Goal: Communication & Community: Answer question/provide support

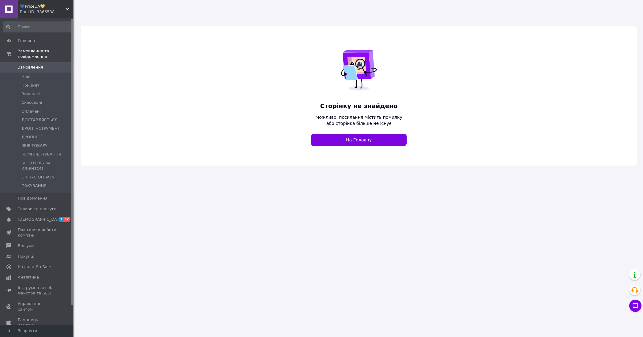
click at [49, 7] on span "💙PriceUA💛" at bounding box center [43, 7] width 46 height 6
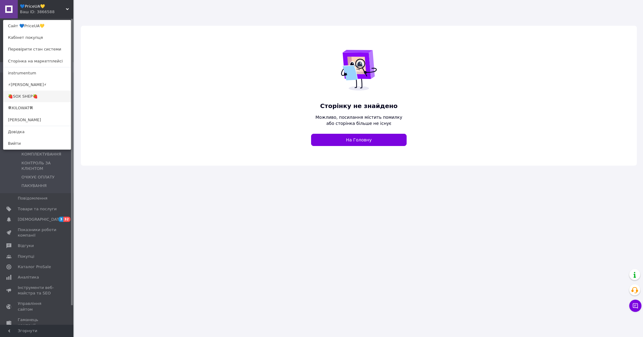
click at [24, 93] on link "🍓SOX SHEP🍓" at bounding box center [36, 97] width 67 height 12
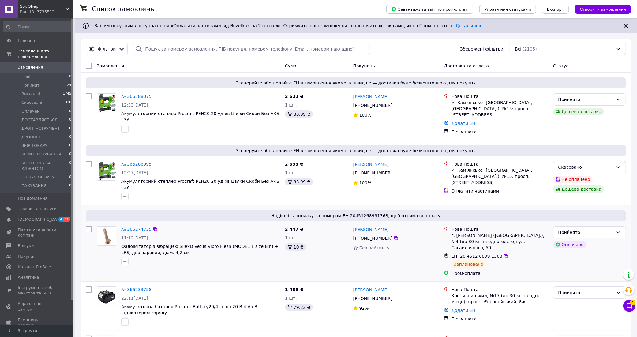
click at [138, 227] on link "№ 366274735" at bounding box center [136, 229] width 30 height 5
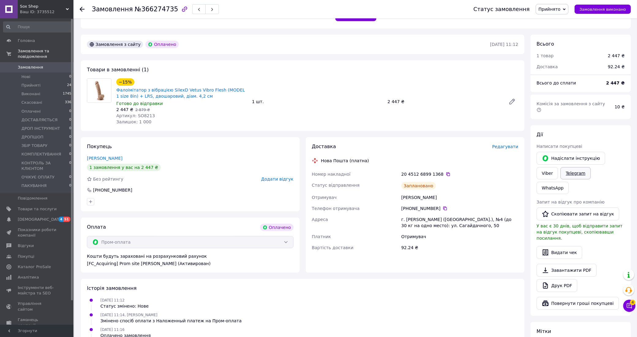
scroll to position [38, 0]
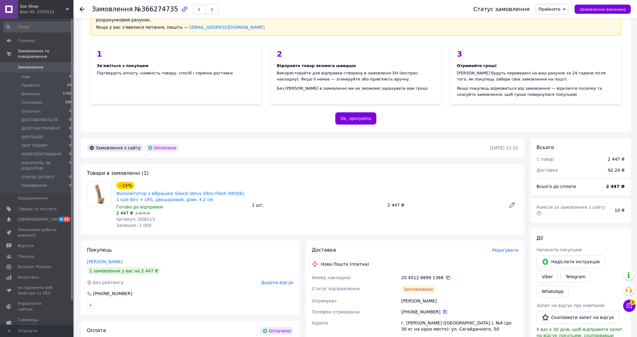
click at [54, 8] on span "Sox Shep" at bounding box center [43, 7] width 46 height 6
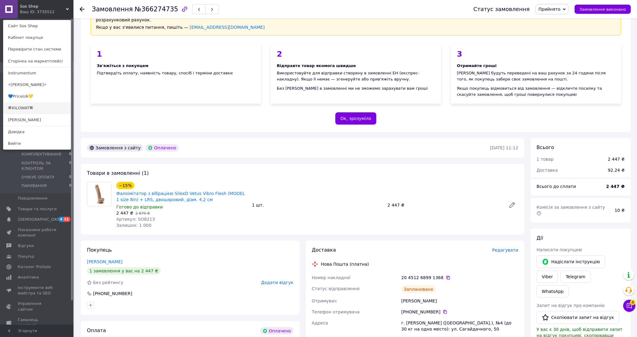
click at [26, 109] on link "🛠KILOWAT🛠" at bounding box center [36, 108] width 67 height 12
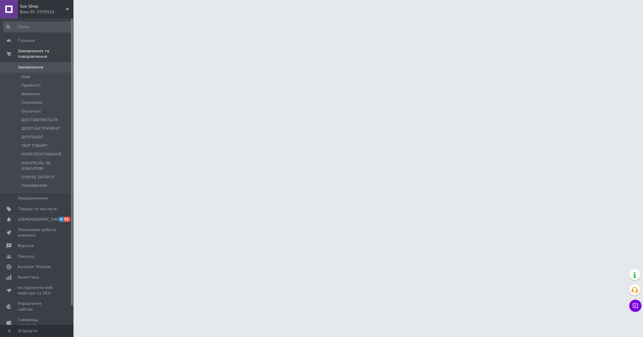
click at [55, 11] on div "Ваш ID: 3735512" at bounding box center [47, 12] width 54 height 6
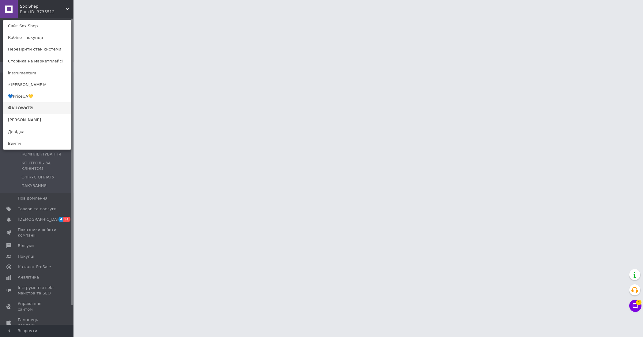
click at [28, 109] on link "🛠KILOWAT🛠" at bounding box center [36, 108] width 67 height 12
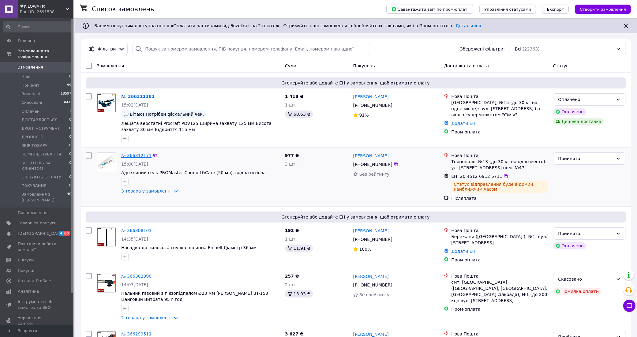
click at [130, 156] on link "№ 366312171" at bounding box center [136, 155] width 30 height 5
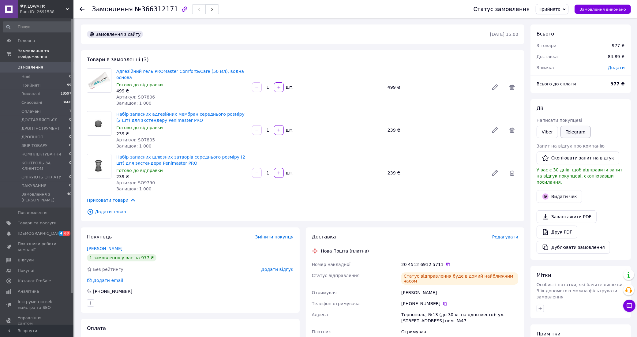
click at [576, 132] on link "Telegram" at bounding box center [575, 132] width 30 height 12
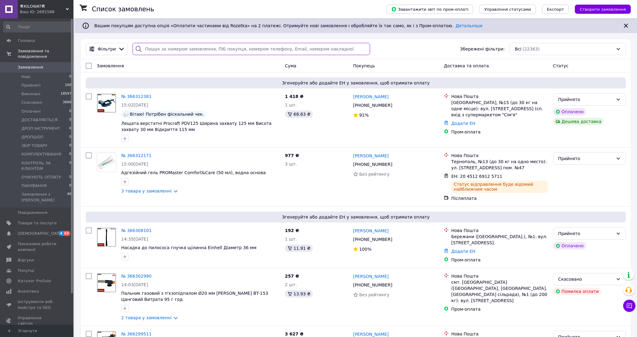
click at [199, 50] on input "search" at bounding box center [252, 49] width 238 height 12
paste input "Добрий день! Дякуємо за покупку! Ваше замовлення вже обробляється, відправимо в…"
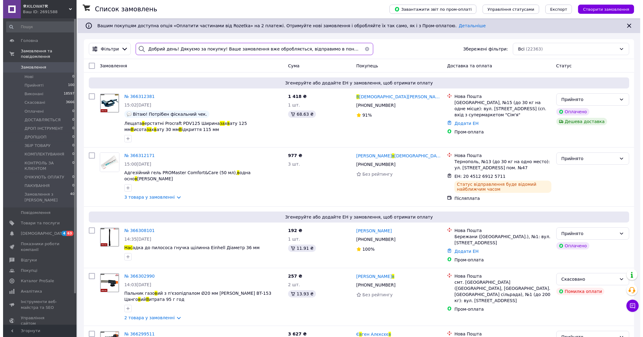
scroll to position [0, 360]
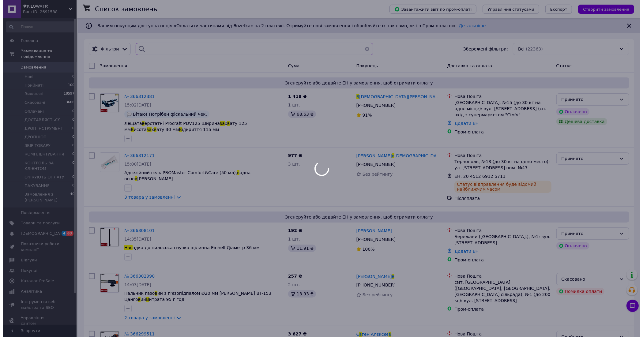
scroll to position [0, 358]
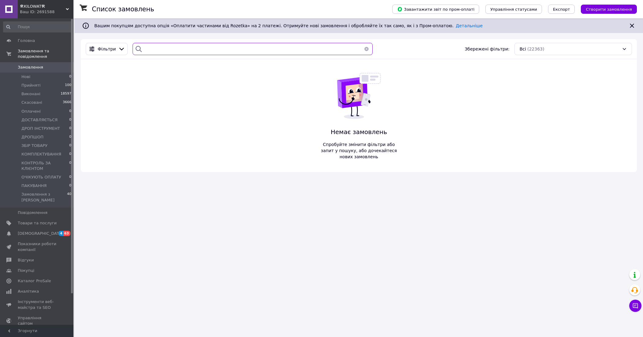
type input "Добрий день! Дякуємо за покупку! Ваше замовлення вже обробляється, відправимо в…"
click at [364, 47] on button "button" at bounding box center [366, 49] width 12 height 12
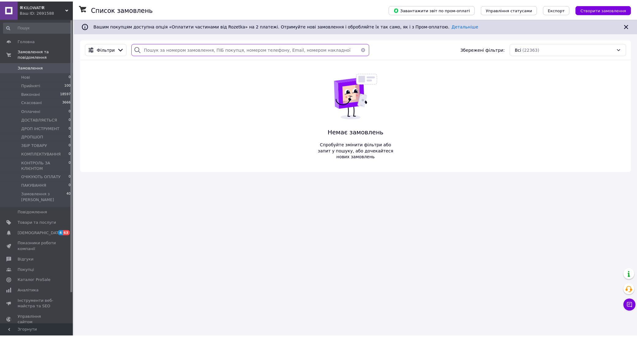
scroll to position [0, 0]
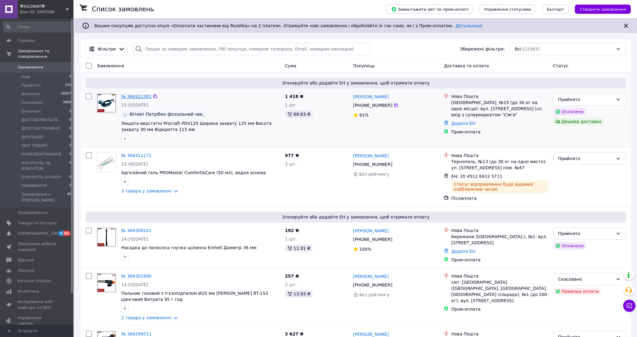
click at [140, 97] on link "№ 366312381" at bounding box center [136, 96] width 30 height 5
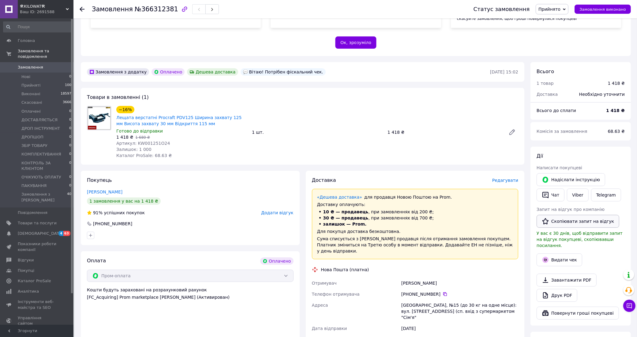
scroll to position [115, 0]
click at [556, 189] on button "Чат" at bounding box center [551, 194] width 28 height 13
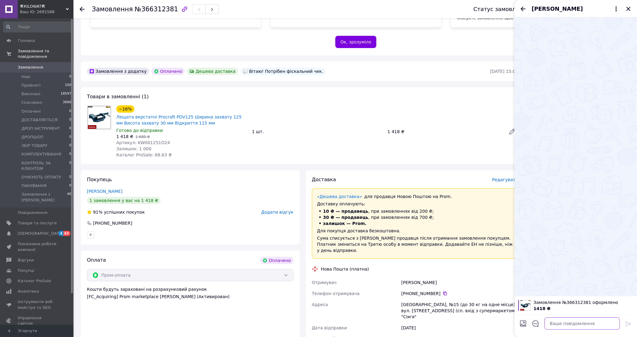
click at [567, 325] on textarea at bounding box center [582, 323] width 75 height 12
paste textarea "Добрий день! Дякуємо за покупку! Ваше замовлення вже обробляється, відправимо в…"
type textarea "Добрий день! Дякуємо за покупку! Ваше замовлення вже обробляється, відправимо в…"
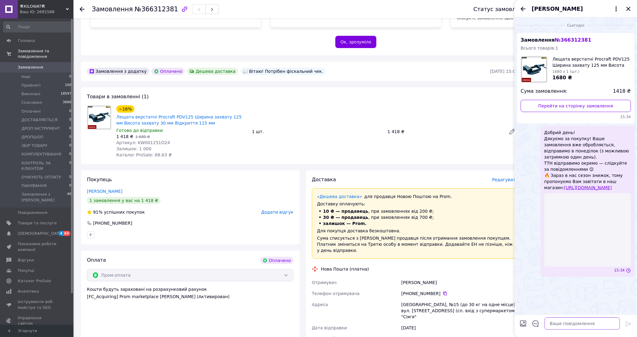
scroll to position [0, 0]
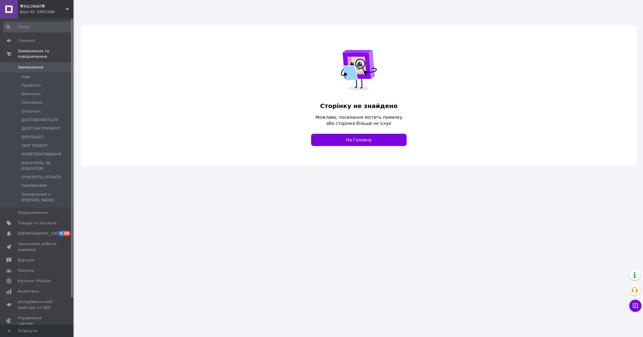
click at [62, 5] on span "🛠KILOWAT🛠" at bounding box center [43, 7] width 46 height 6
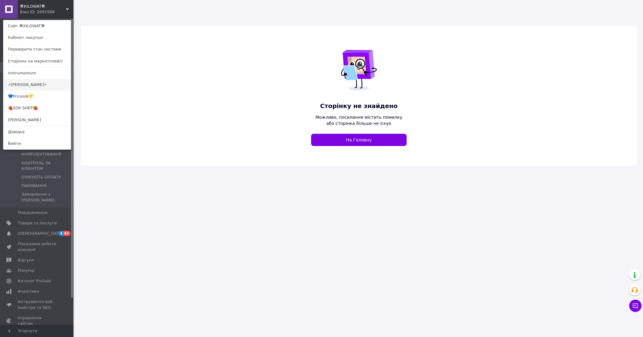
click at [32, 85] on link "⚡[PERSON_NAME]⚡" at bounding box center [36, 85] width 67 height 12
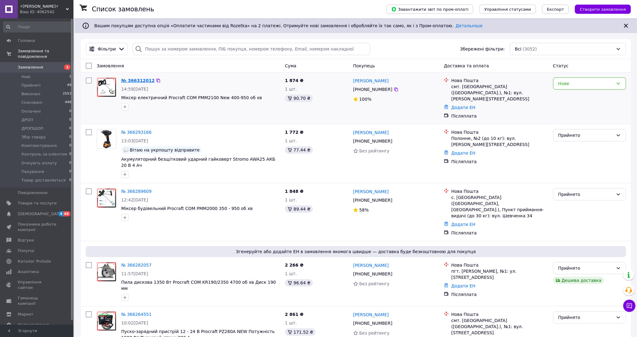
click at [142, 79] on link "№ 366312012" at bounding box center [137, 80] width 33 height 5
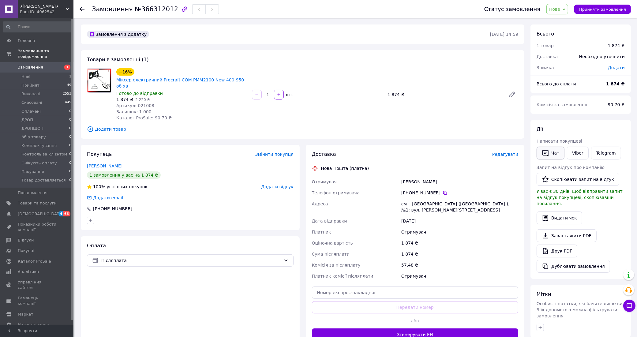
click at [559, 148] on button "Чат" at bounding box center [551, 153] width 28 height 13
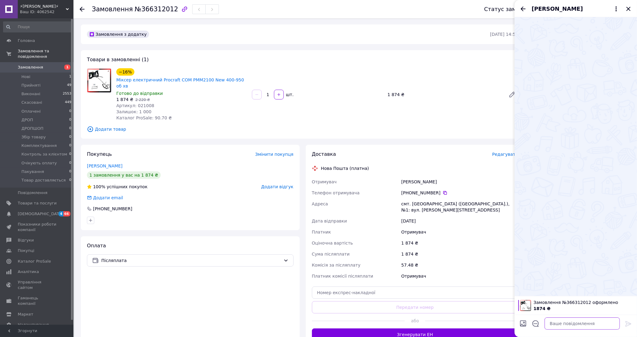
click at [573, 324] on textarea at bounding box center [582, 323] width 75 height 12
paste textarea "Дякуємо за покупку! Ваше замовлення вже обробляється, відправимо в понеділок (з…"
type textarea "Дякуємо за покупку! Ваше замовлення вже обробляється, відправимо в понеділок (з…"
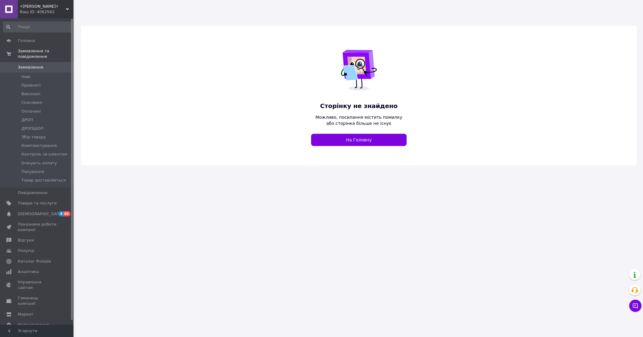
click at [58, 8] on span "⚡[PERSON_NAME]⚡" at bounding box center [43, 7] width 46 height 6
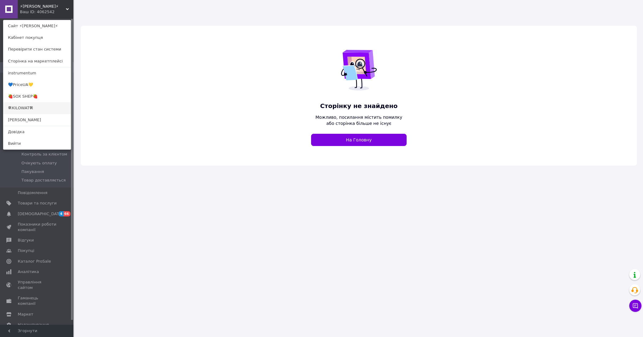
click at [29, 106] on link "🛠KILOWAT🛠" at bounding box center [36, 108] width 67 height 12
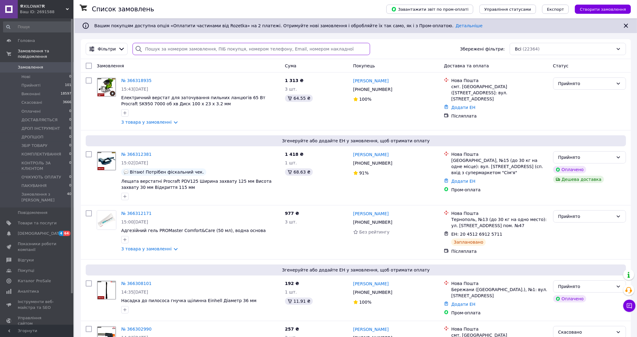
click at [194, 50] on input "search" at bounding box center [252, 49] width 238 height 12
paste input "366318935"
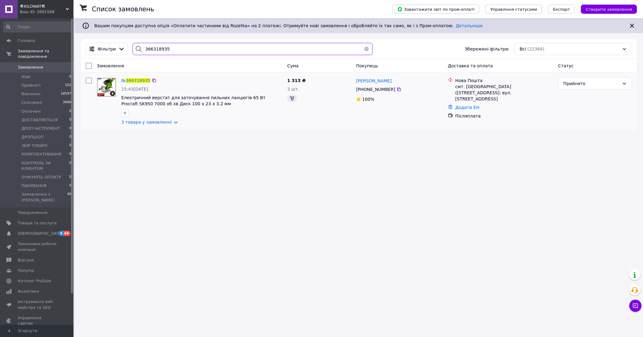
type input "366318935"
click at [141, 77] on div "№ 366318935" at bounding box center [136, 80] width 30 height 7
click at [141, 80] on span "366318935" at bounding box center [138, 80] width 24 height 5
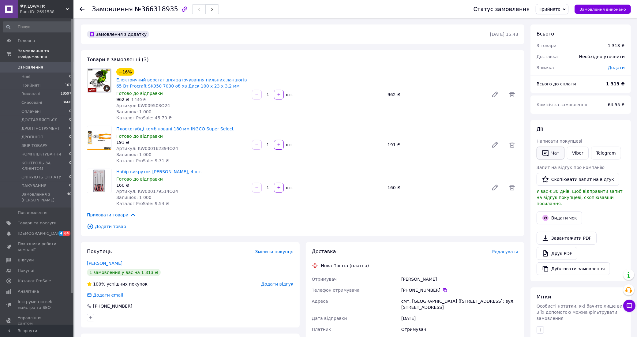
click at [553, 152] on button "Чат" at bounding box center [551, 153] width 28 height 13
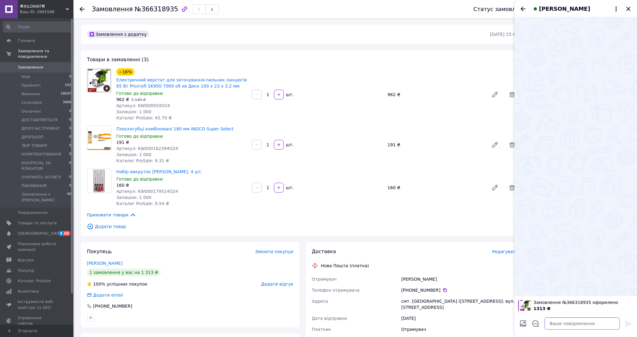
click at [568, 324] on textarea at bounding box center [582, 323] width 75 height 12
paste textarea "Добрий день! Дякуємо за покупку! Ваше замовлення вже обробляється, відправимо в…"
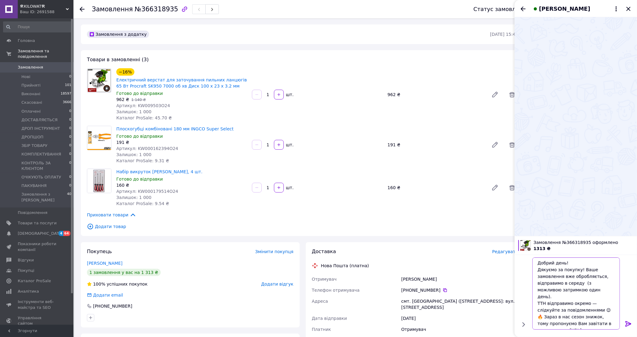
type textarea "Добрий день! Дякуємо за покупку! Ваше замовлення вже обробляється, відправимо в…"
click at [628, 321] on icon at bounding box center [628, 323] width 7 height 7
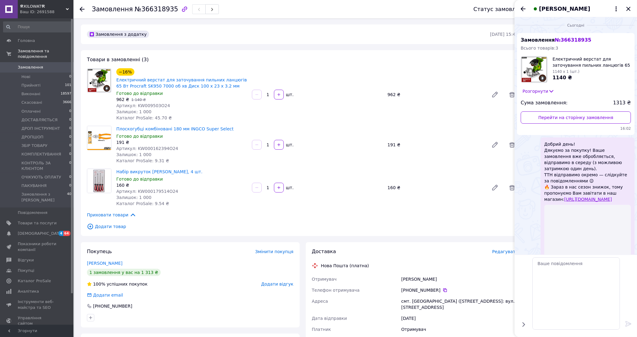
scroll to position [0, 0]
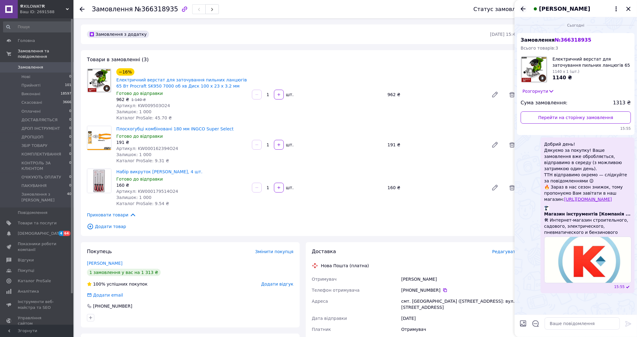
click at [521, 8] on icon "Назад" at bounding box center [523, 8] width 5 height 5
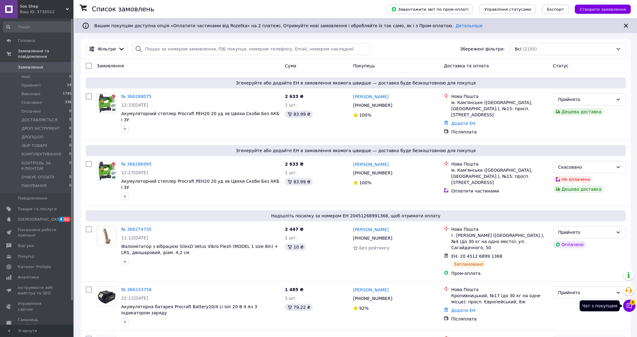
click at [630, 305] on icon at bounding box center [629, 306] width 6 height 6
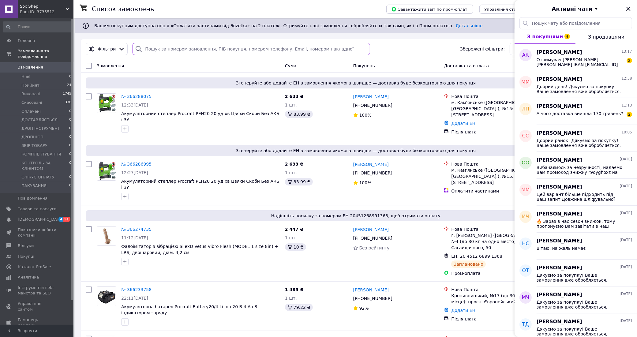
click at [177, 48] on input "search" at bounding box center [252, 49] width 238 height 12
paste input "365946752"
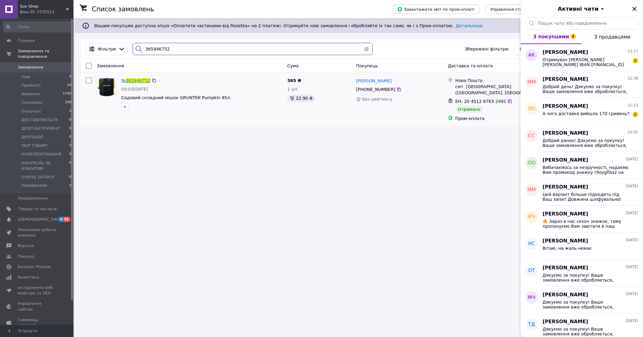
type input "365946752"
click at [139, 79] on span "365946752" at bounding box center [138, 80] width 24 height 5
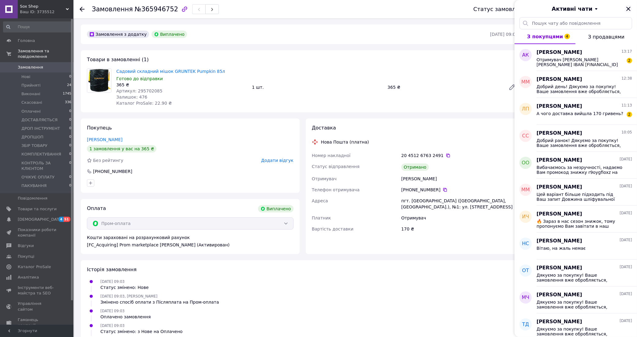
click at [628, 8] on icon "Закрити" at bounding box center [628, 8] width 7 height 7
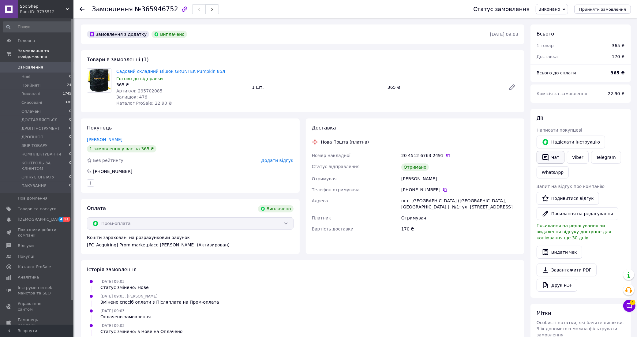
click at [553, 157] on button "Чат" at bounding box center [551, 157] width 28 height 13
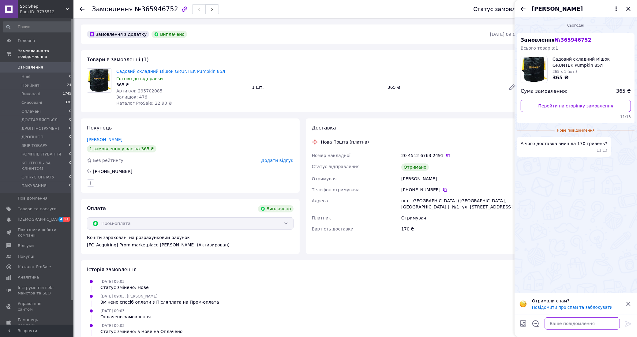
click at [590, 321] on textarea at bounding box center [582, 323] width 75 height 12
paste textarea "170 гр = 110 гр - посилка від 2 до 10 кг + 25 гр - за доствку в селище міського…"
type textarea "170 гр = 110 гр - посилка від 2 до 10 кг + 25 гр - за доствку в селище міського…"
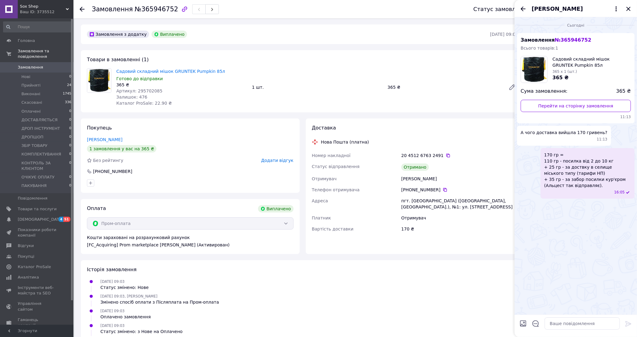
click at [583, 163] on span "170 гр = 110 гр - посилка від 2 до 10 кг + 25 гр - за доствку в селище міського…" at bounding box center [587, 170] width 87 height 37
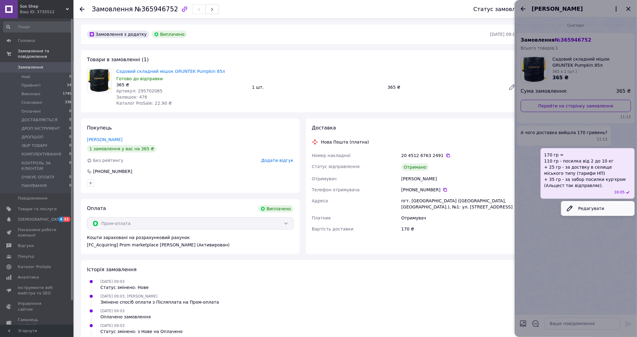
click at [588, 202] on button "Редагувати" at bounding box center [597, 208] width 73 height 12
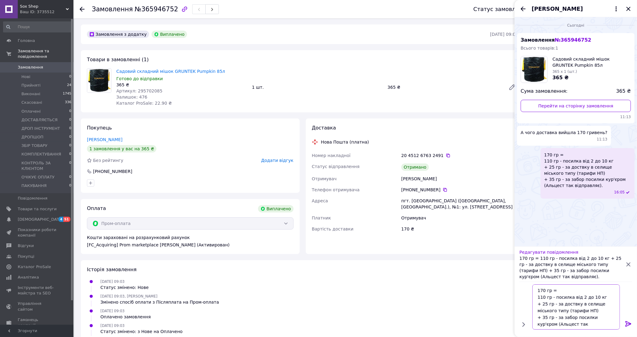
click at [536, 290] on textarea "170 гр = 110 гр - посилка від 2 до 10 кг + 25 гр - за доствку в селище міського…" at bounding box center [576, 306] width 88 height 45
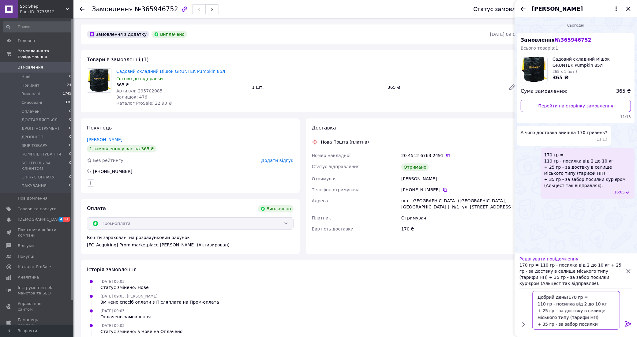
type textarea "Добрий день! 170 гр = 110 гр - посилка від 2 до 10 кг + 25 гр - за доствку в се…"
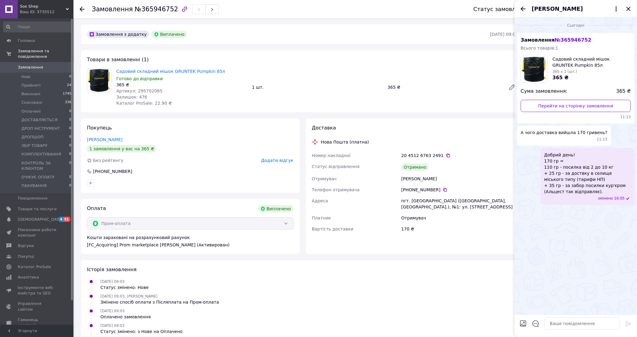
click at [524, 11] on icon "Назад" at bounding box center [522, 8] width 7 height 7
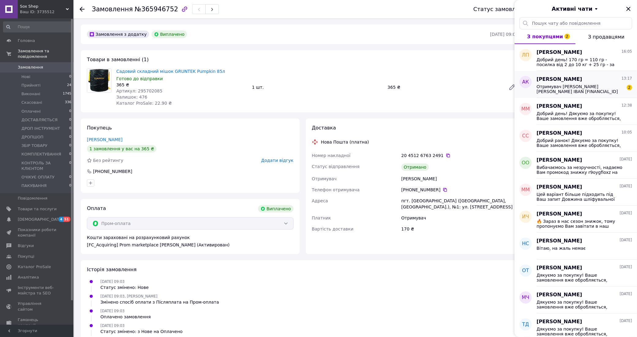
click at [595, 86] on span "Отримувач КАЛАПА АНДРІЙ РАФАЛОВИЧ IBAN UA123052990000026202886767896 РНОКПП/ЄДР…" at bounding box center [580, 89] width 87 height 10
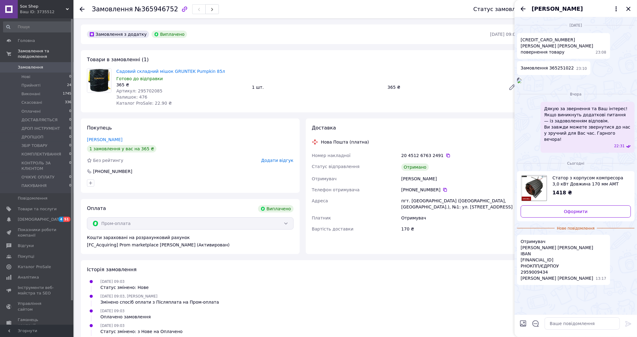
scroll to position [52, 0]
click at [320, 79] on div "Садовий складний мішок GRUNTEK Pumpkin 85л Готово до відправки 365 ₴ Артикул: 2…" at bounding box center [317, 87] width 407 height 40
click at [522, 9] on icon "Назад" at bounding box center [522, 8] width 7 height 7
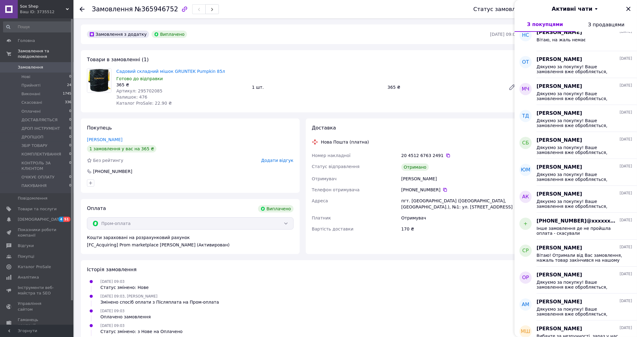
scroll to position [0, 0]
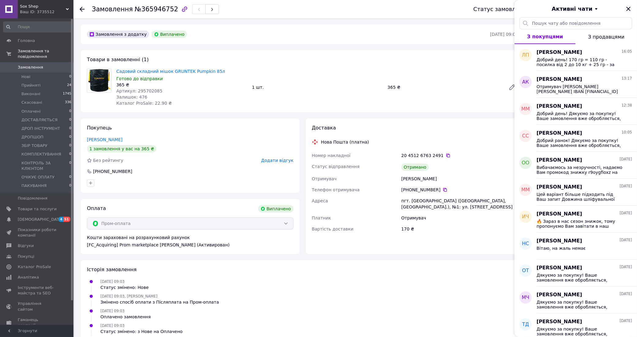
click at [625, 9] on icon "Закрити" at bounding box center [628, 8] width 7 height 7
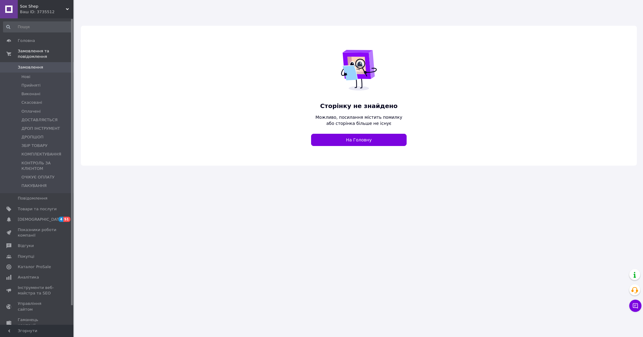
click at [59, 2] on div "Sox Shep Ваш ID: 3735512" at bounding box center [46, 9] width 56 height 18
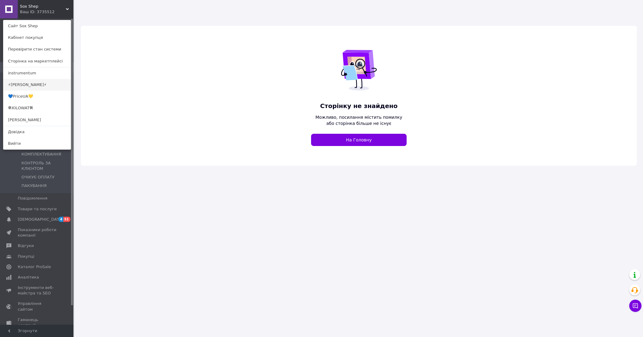
click at [30, 88] on link "⚡[PERSON_NAME]⚡" at bounding box center [36, 85] width 67 height 12
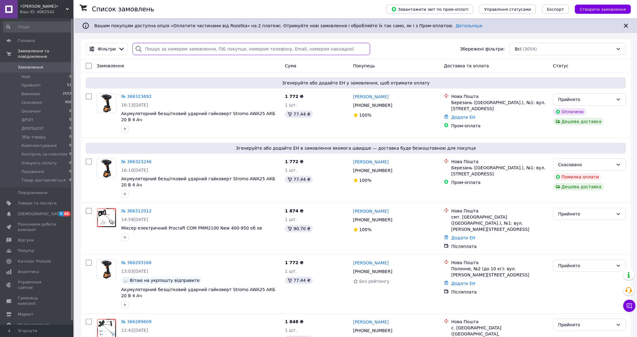
click at [178, 51] on input "search" at bounding box center [252, 49] width 238 height 12
paste input "366323692"
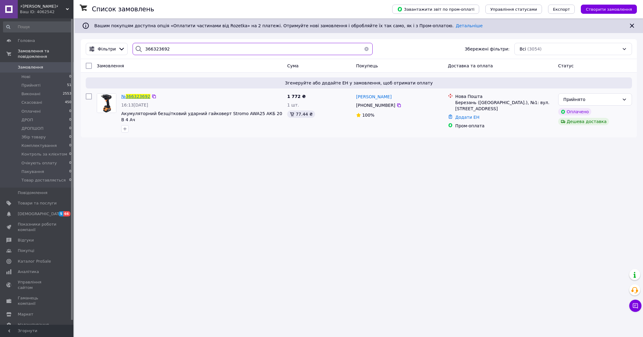
type input "366323692"
click at [140, 97] on span "366323692" at bounding box center [138, 96] width 24 height 5
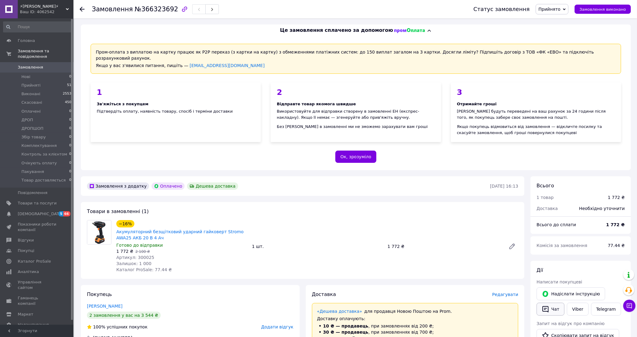
click at [555, 306] on button "Чат" at bounding box center [551, 309] width 28 height 13
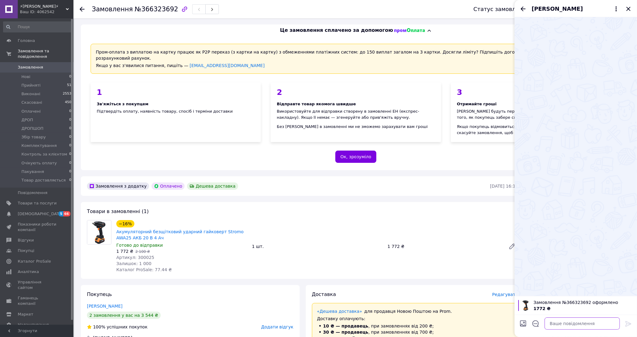
click at [572, 323] on textarea at bounding box center [582, 323] width 75 height 12
paste textarea "Добрий день! Дякуємо за покупку! Ваше замовлення вже обробляється, відправимо в…"
type textarea "Добрий день! Дякуємо за покупку! Ваше замовлення вже обробляється, відправимо в…"
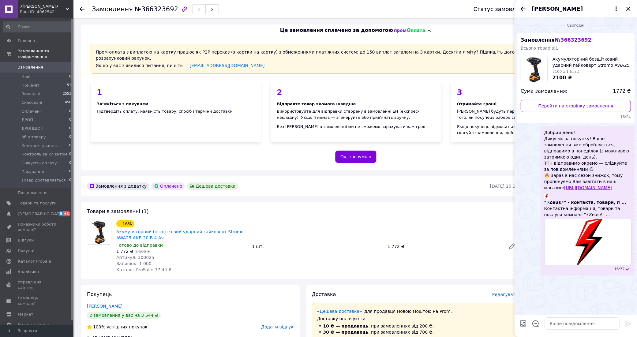
click at [523, 9] on icon "Назад" at bounding box center [522, 8] width 7 height 7
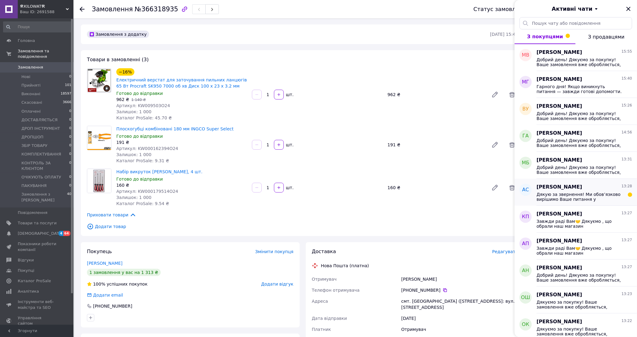
click at [591, 186] on div "[PERSON_NAME] 13:28" at bounding box center [585, 187] width 96 height 7
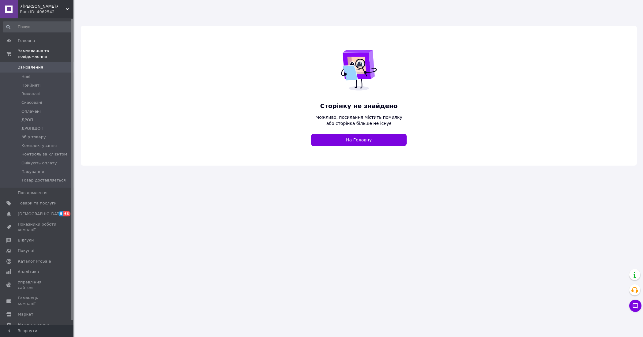
click at [67, 11] on div "Ваш ID: 4062542" at bounding box center [47, 12] width 54 height 6
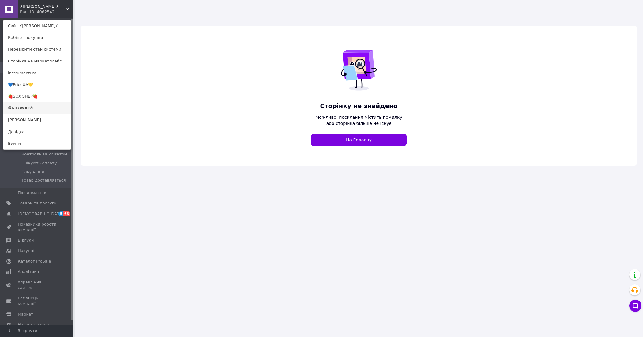
click at [37, 108] on link "🛠KILOWAT🛠" at bounding box center [36, 108] width 67 height 12
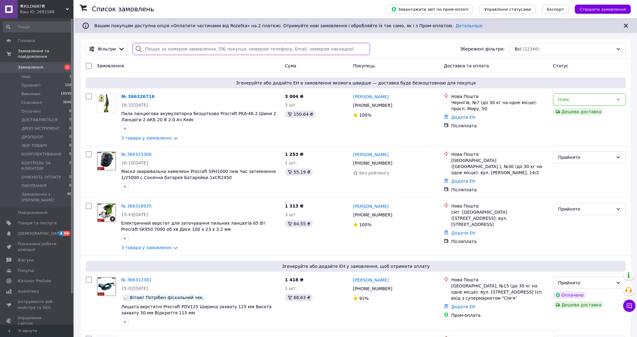
click at [172, 48] on input "search" at bounding box center [252, 49] width 238 height 12
paste input "Добрий день! Дякуємо за покупку! Ваше замовлення вже обробляється, відправимо в…"
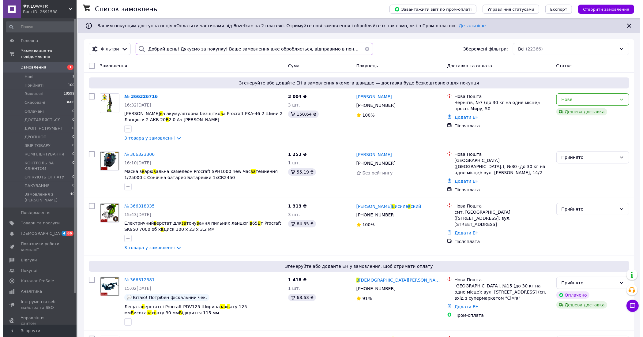
scroll to position [0, 360]
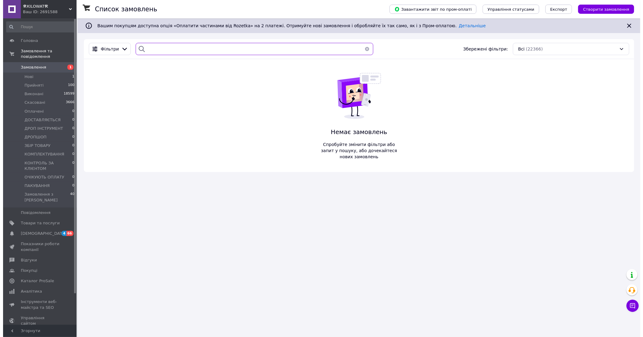
scroll to position [0, 358]
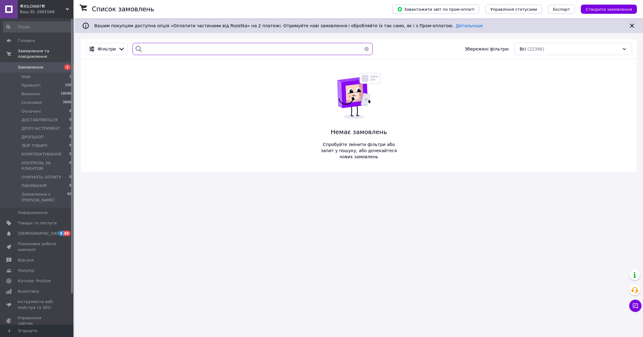
type input "Добрий день! Дякуємо за покупку! Ваше замовлення вже обробляється, відправимо в…"
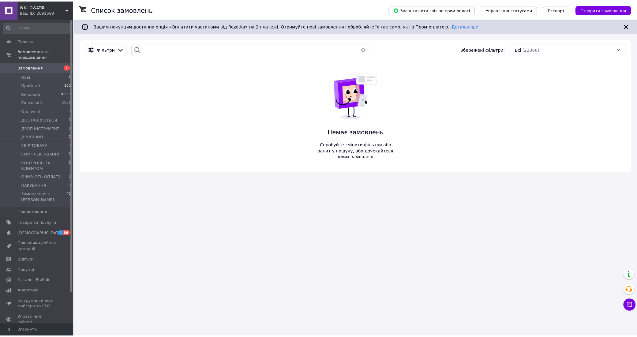
scroll to position [0, 0]
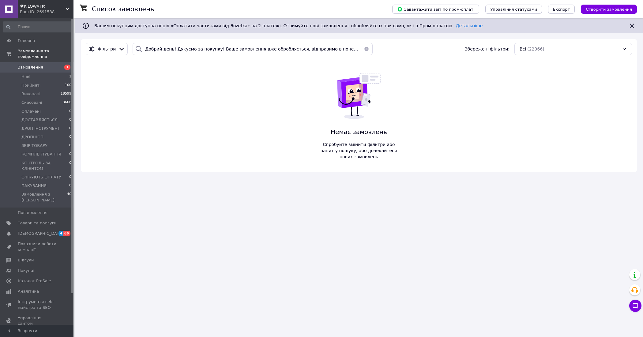
click at [363, 48] on button "button" at bounding box center [366, 49] width 12 height 12
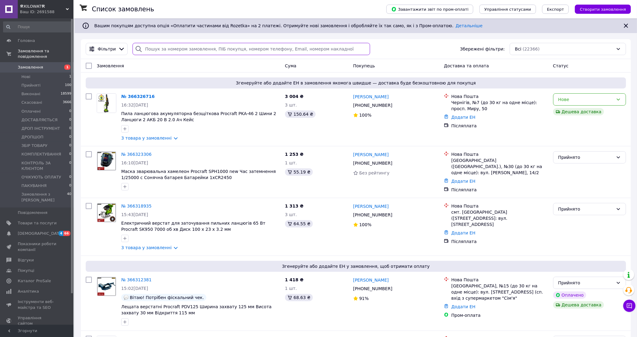
click at [179, 46] on input "search" at bounding box center [252, 49] width 238 height 12
paste input "366299511"
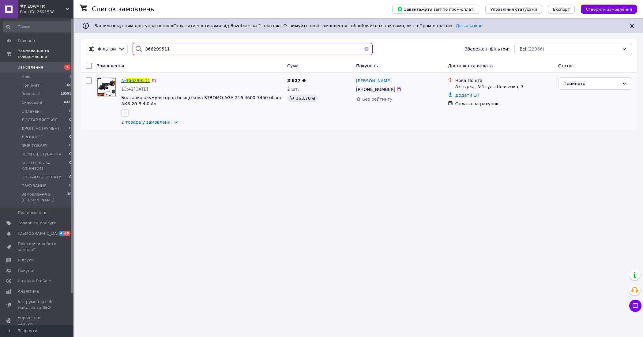
type input "366299511"
click at [136, 78] on span "366299511" at bounding box center [138, 80] width 24 height 5
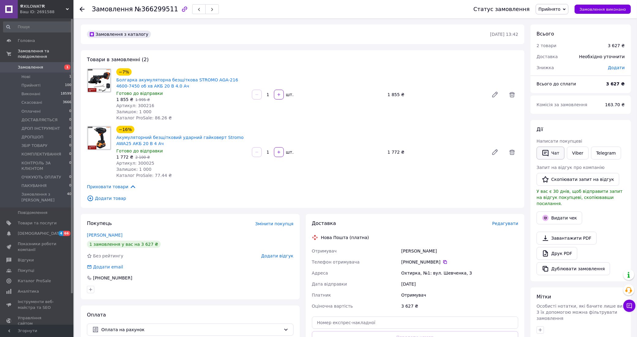
click at [558, 149] on button "Чат" at bounding box center [551, 153] width 28 height 13
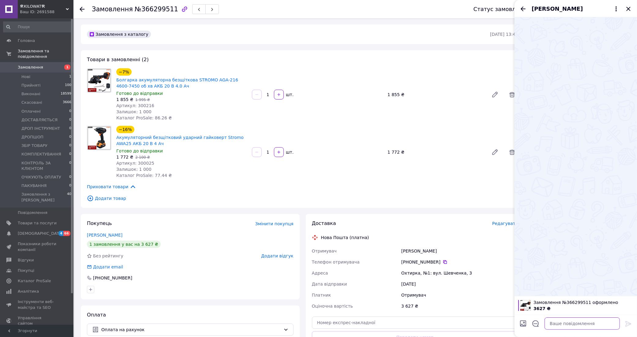
click at [568, 321] on textarea at bounding box center [582, 323] width 75 height 12
paste textarea "Дякуємо за покупку! Ваше замовлення вже обробляється, відправимо в понеділок (з…"
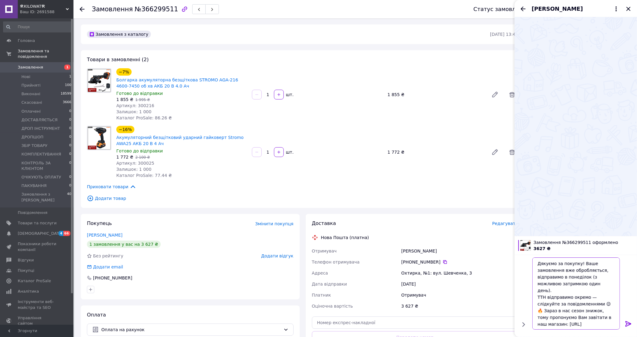
type textarea "Дякуємо за покупку! Ваше замовлення вже обробляється, відправимо в понеділок (з…"
click at [628, 323] on icon at bounding box center [628, 323] width 7 height 7
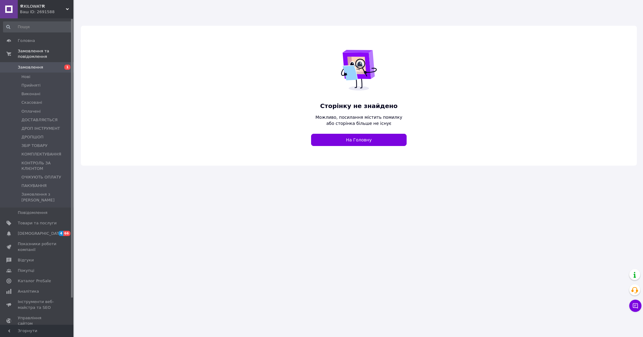
click at [56, 8] on span "🛠KILOWAT🛠" at bounding box center [43, 7] width 46 height 6
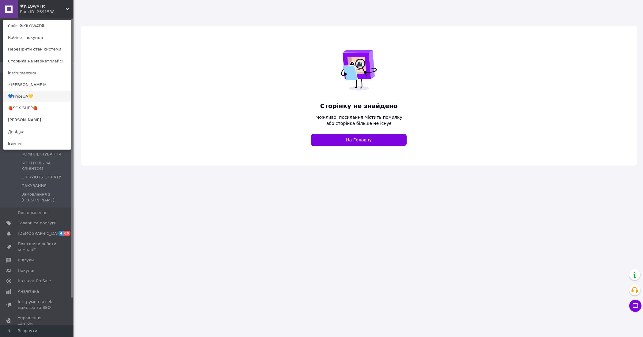
click at [26, 92] on link "💙PriceUA💛" at bounding box center [36, 97] width 67 height 12
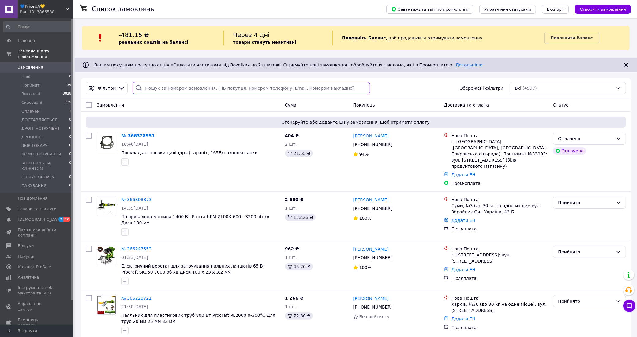
click at [173, 83] on input "search" at bounding box center [252, 88] width 238 height 12
paste input "366328951"
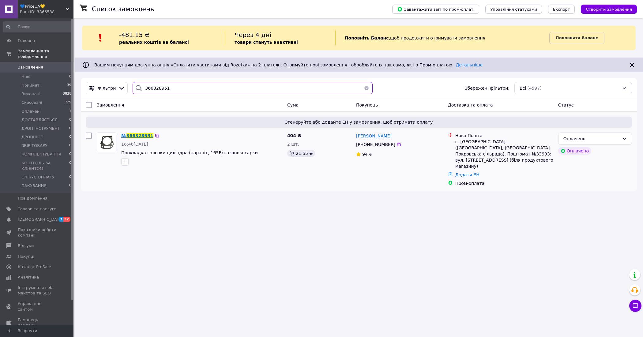
type input "366328951"
click at [143, 133] on span "366328951" at bounding box center [139, 135] width 27 height 5
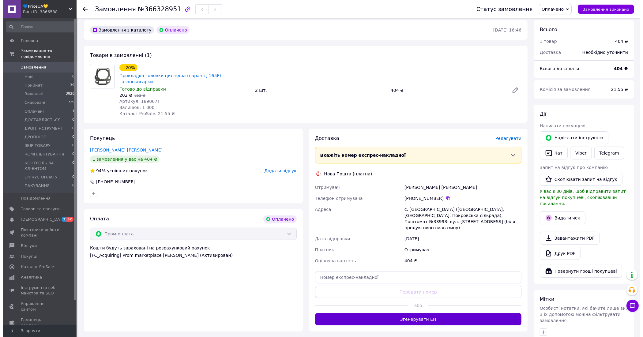
scroll to position [230, 0]
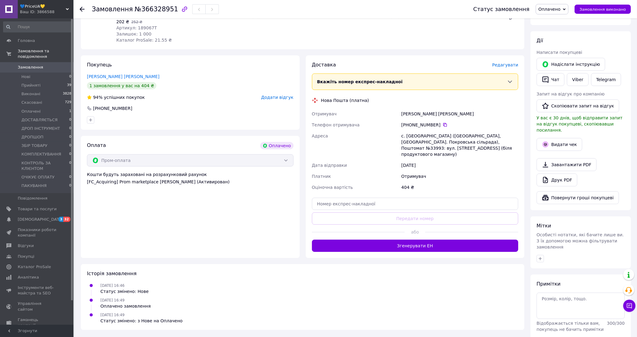
click at [510, 62] on span "Редагувати" at bounding box center [505, 64] width 26 height 5
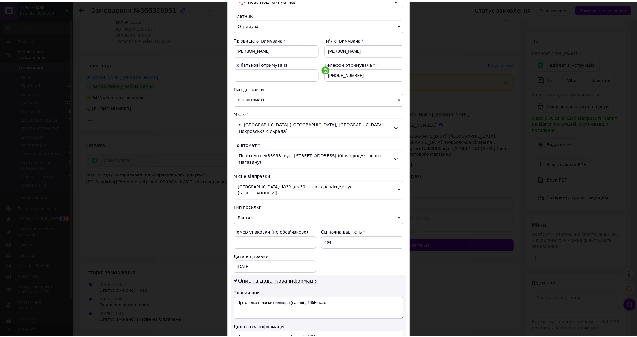
scroll to position [115, 0]
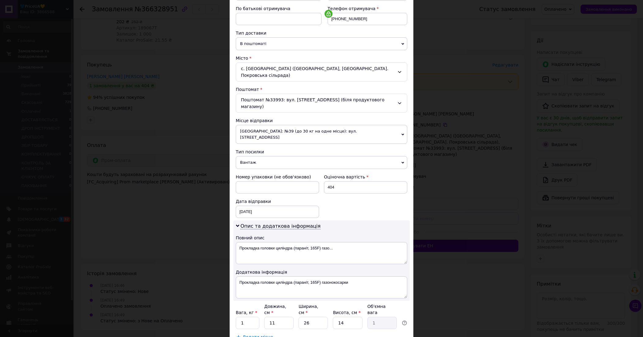
click at [512, 194] on div "× Редагування доставки Спосіб доставки Нова Пошта (платна) Платник Отримувач Ві…" at bounding box center [321, 168] width 643 height 337
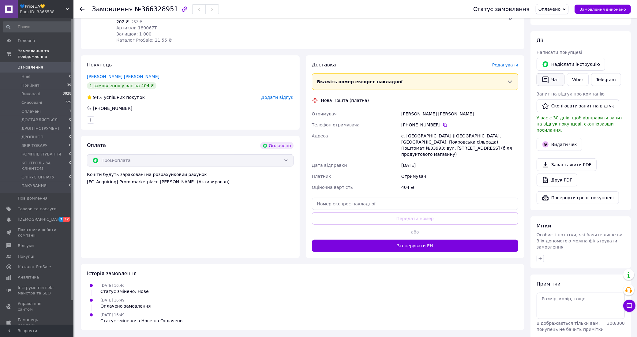
click at [545, 76] on icon "button" at bounding box center [545, 79] width 7 height 7
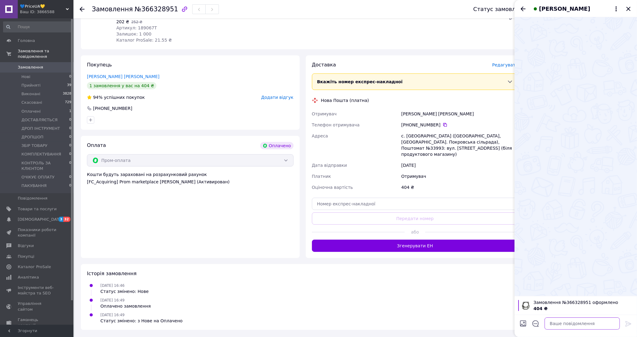
click at [575, 327] on textarea at bounding box center [582, 323] width 75 height 12
paste textarea "Добрий день! Дякуємо за покупку! Ваше замовлення вже обробляється, відправимо у…"
type textarea "Добрий день! Дякуємо за покупку! Ваше замовлення вже обробляється, відправимо у…"
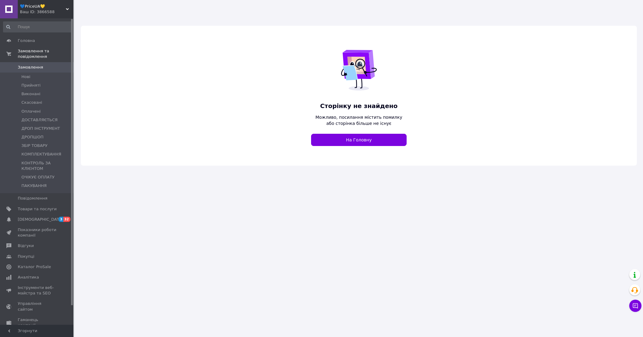
click at [60, 2] on div "💙PriceUA💛 Ваш ID: 3866588" at bounding box center [46, 9] width 56 height 18
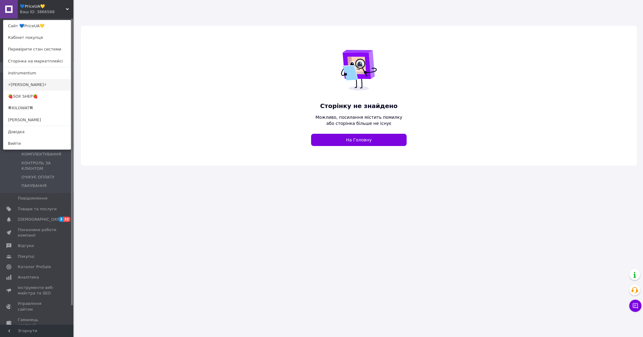
click at [34, 87] on link "⚡[PERSON_NAME]⚡" at bounding box center [36, 85] width 67 height 12
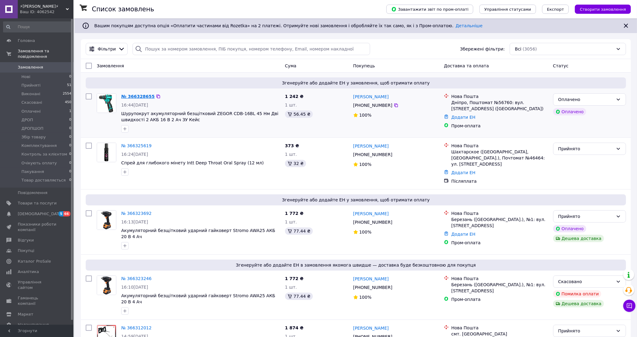
click at [140, 95] on link "№ 366328655" at bounding box center [137, 96] width 33 height 5
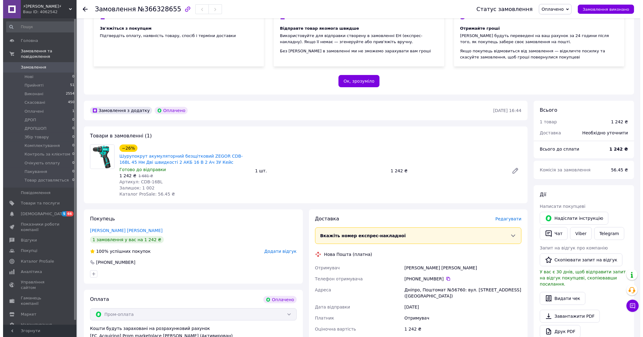
scroll to position [77, 0]
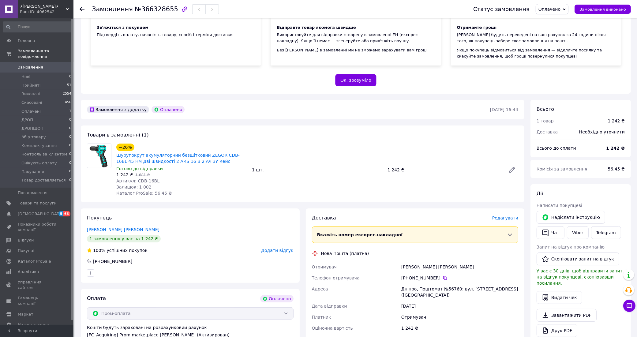
click at [514, 216] on span "Редагувати" at bounding box center [505, 218] width 26 height 5
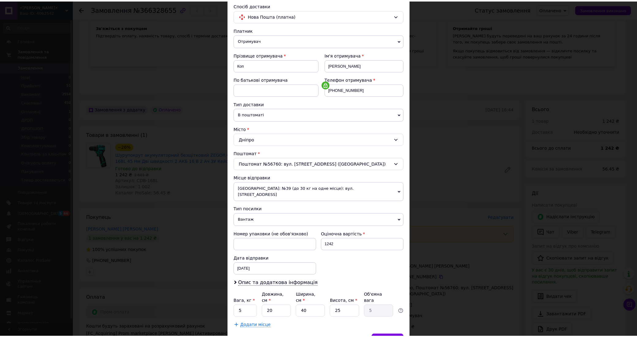
scroll to position [71, 0]
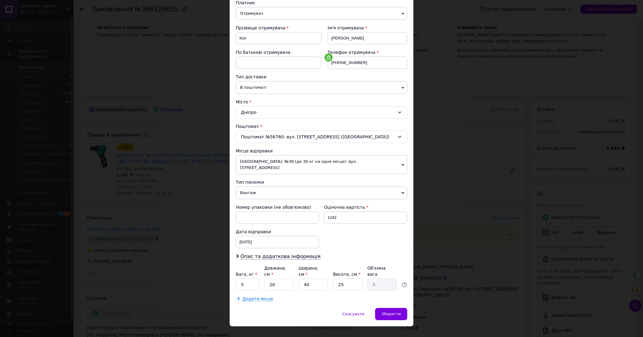
click at [456, 128] on div "× Редагування доставки Спосіб доставки Нова Пошта (платна) Платник Отримувач Ві…" at bounding box center [321, 168] width 643 height 337
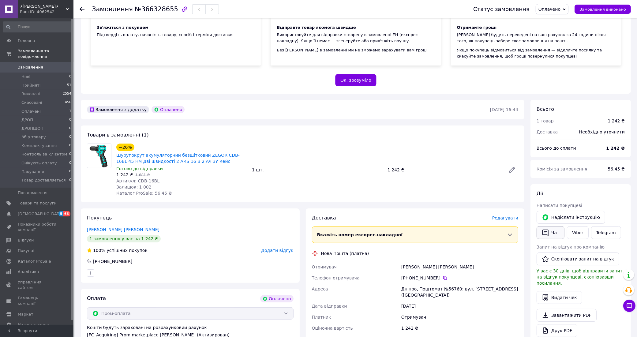
click at [549, 233] on button "Чат" at bounding box center [551, 232] width 28 height 13
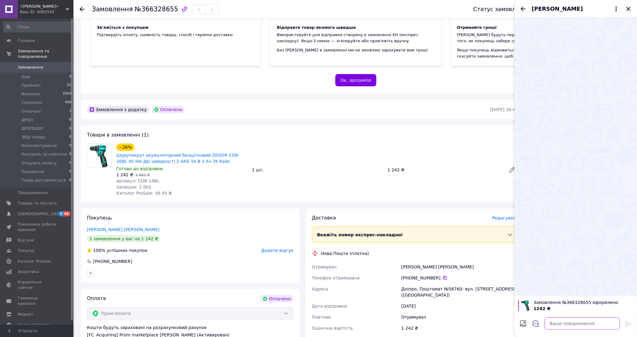
click at [579, 324] on textarea at bounding box center [582, 323] width 75 height 12
paste textarea "[URL][DOMAIN_NAME]"
type textarea "[URL][DOMAIN_NAME]"
drag, startPoint x: 591, startPoint y: 322, endPoint x: 536, endPoint y: 322, distance: 55.1
click at [558, 325] on textarea at bounding box center [582, 323] width 75 height 12
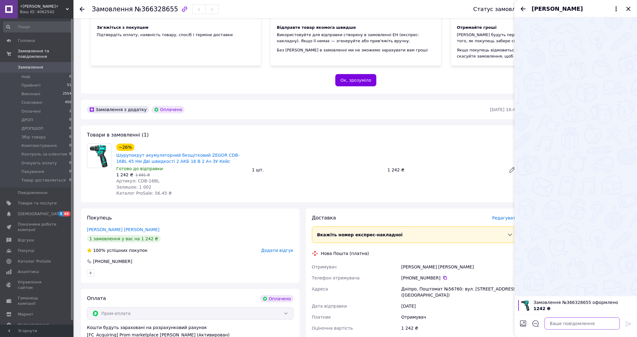
paste textarea "Добрий день! Дякуємо за покупку! Ваше замовлення вже обробляється, відправимо у…"
type textarea "Добрий день! Дякуємо за покупку! Ваше замовлення вже обробляється, відправимо у…"
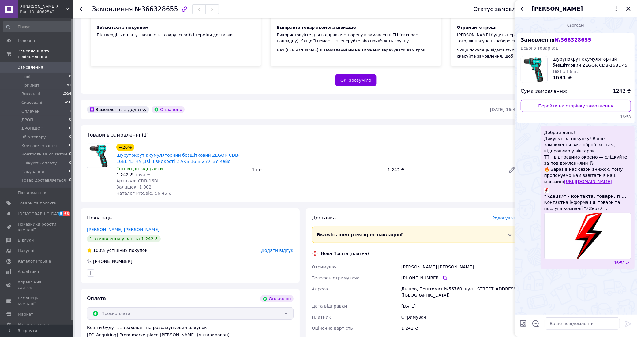
click at [517, 5] on div "[PERSON_NAME]" at bounding box center [576, 8] width 122 height 17
click at [523, 8] on icon "Назад" at bounding box center [522, 8] width 7 height 7
